Goal: Task Accomplishment & Management: Manage account settings

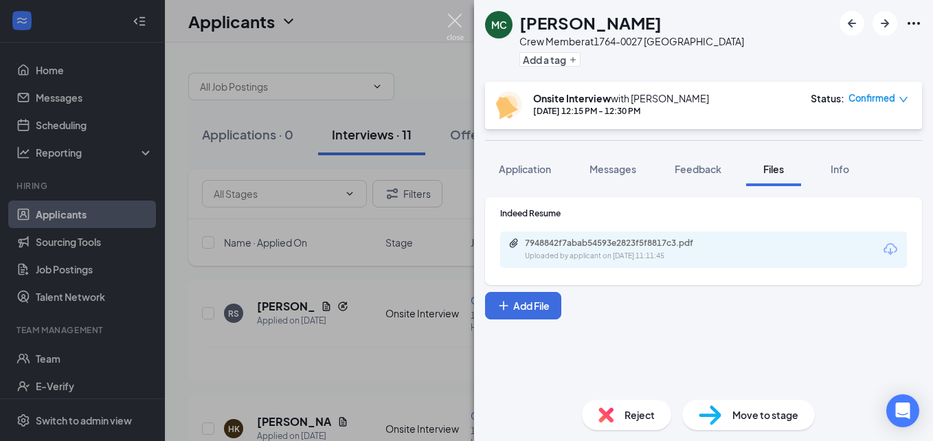
click at [454, 22] on img at bounding box center [455, 27] width 17 height 27
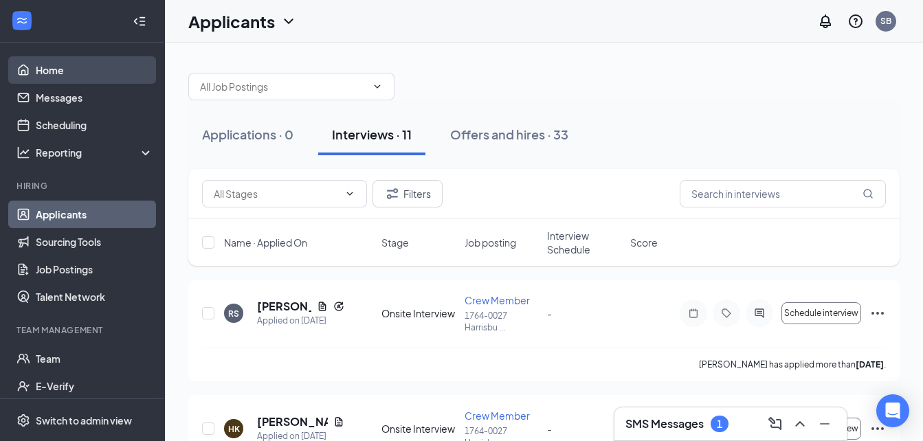
click at [80, 69] on link "Home" at bounding box center [95, 69] width 118 height 27
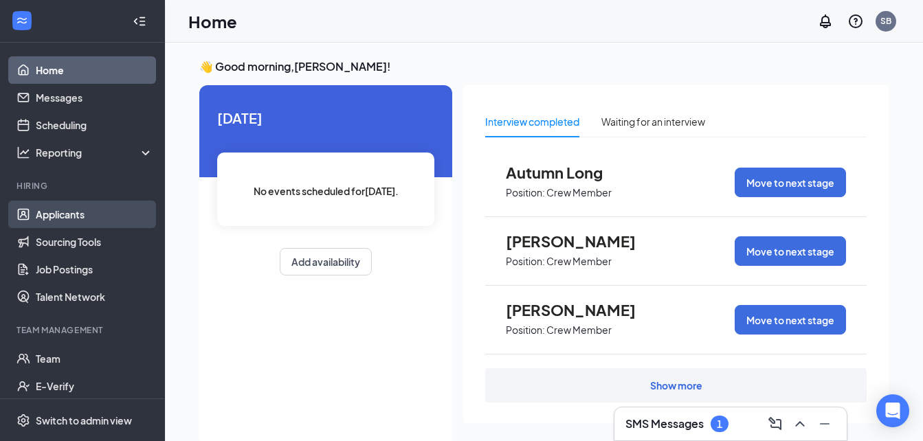
click at [78, 203] on link "Applicants" at bounding box center [95, 214] width 118 height 27
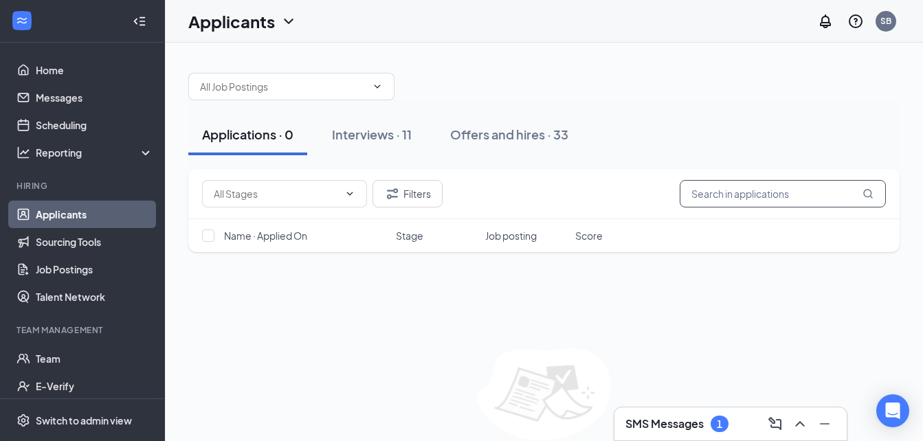
click at [709, 197] on input "text" at bounding box center [783, 193] width 206 height 27
type input "[PERSON_NAME]"
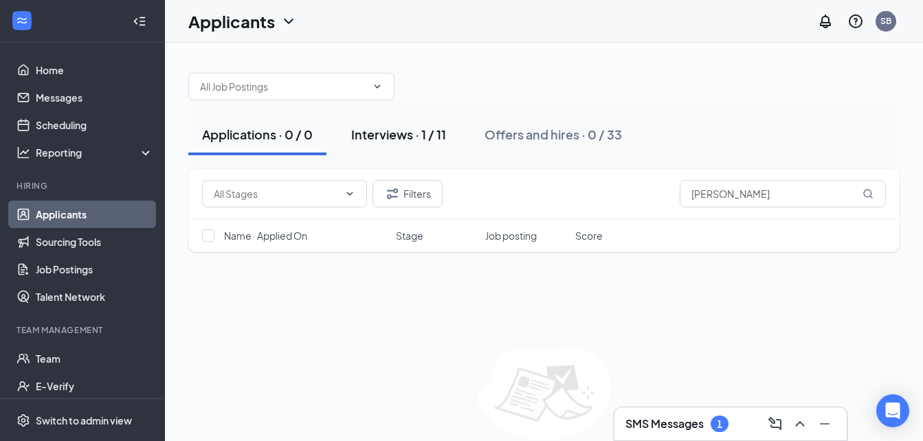
click at [399, 134] on div "Interviews · 1 / 11" at bounding box center [398, 134] width 95 height 17
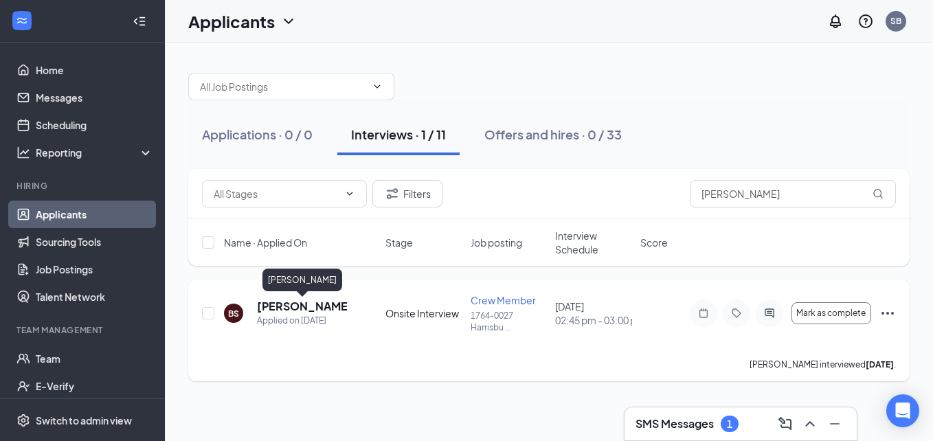
click at [304, 306] on h5 "[PERSON_NAME]" at bounding box center [302, 306] width 91 height 15
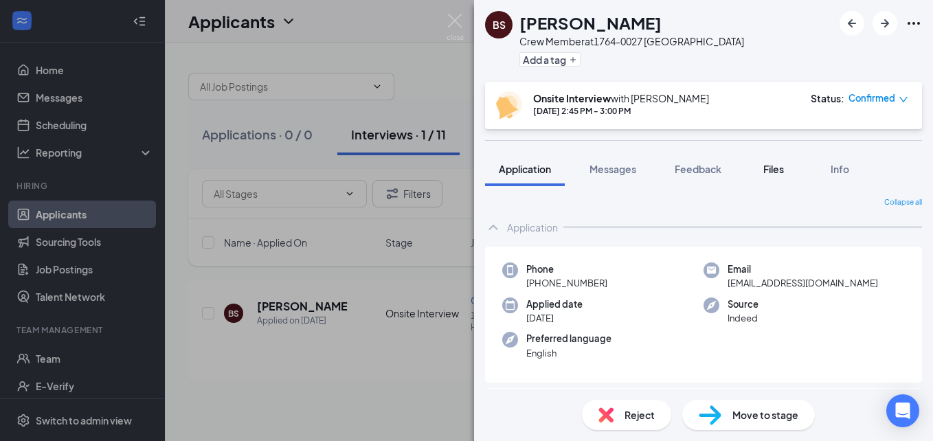
click at [781, 171] on span "Files" at bounding box center [773, 169] width 21 height 12
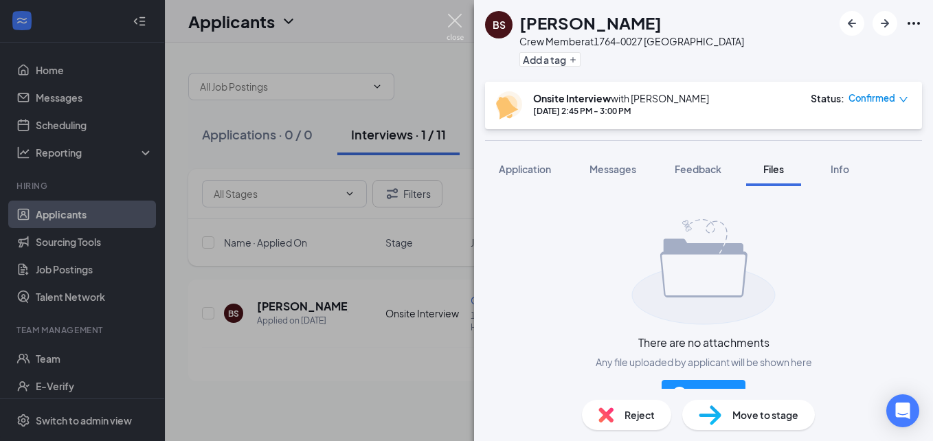
click at [454, 18] on img at bounding box center [455, 27] width 17 height 27
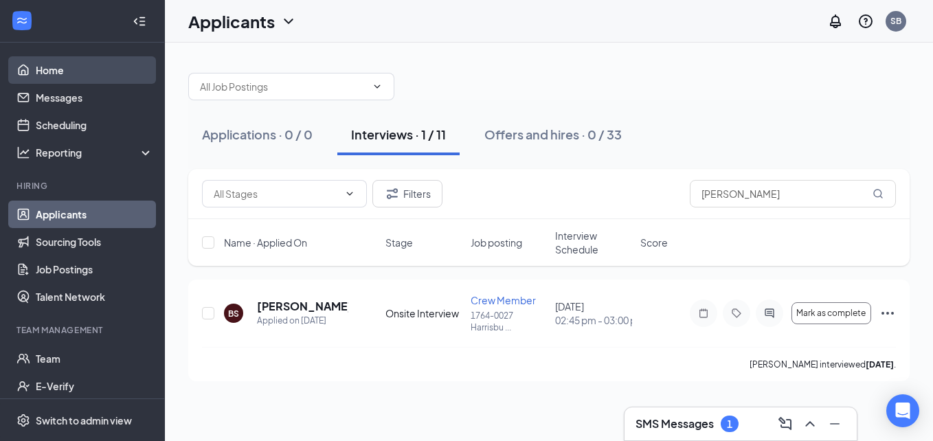
click at [82, 65] on link "Home" at bounding box center [95, 69] width 118 height 27
